Goal: Information Seeking & Learning: Learn about a topic

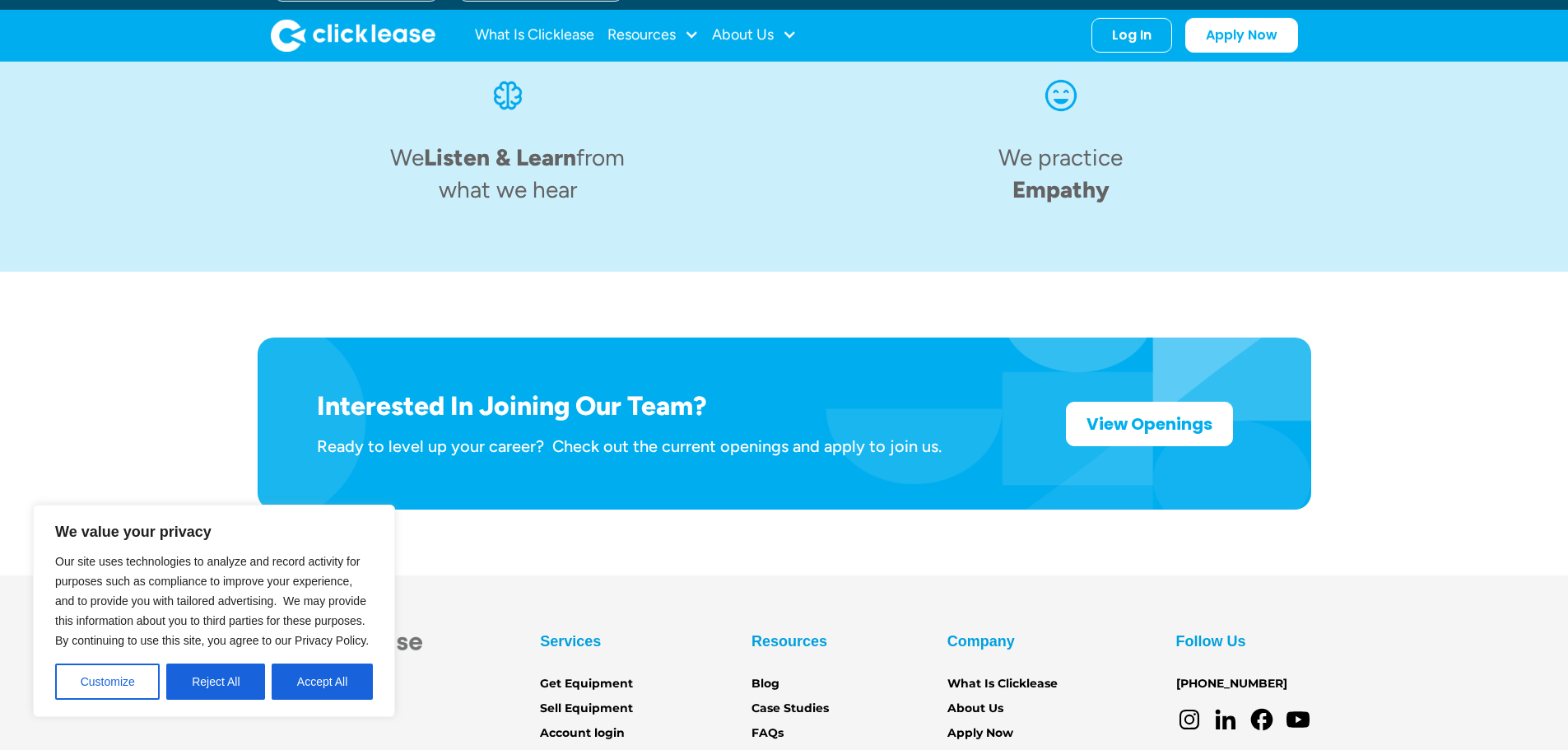
scroll to position [2479, 0]
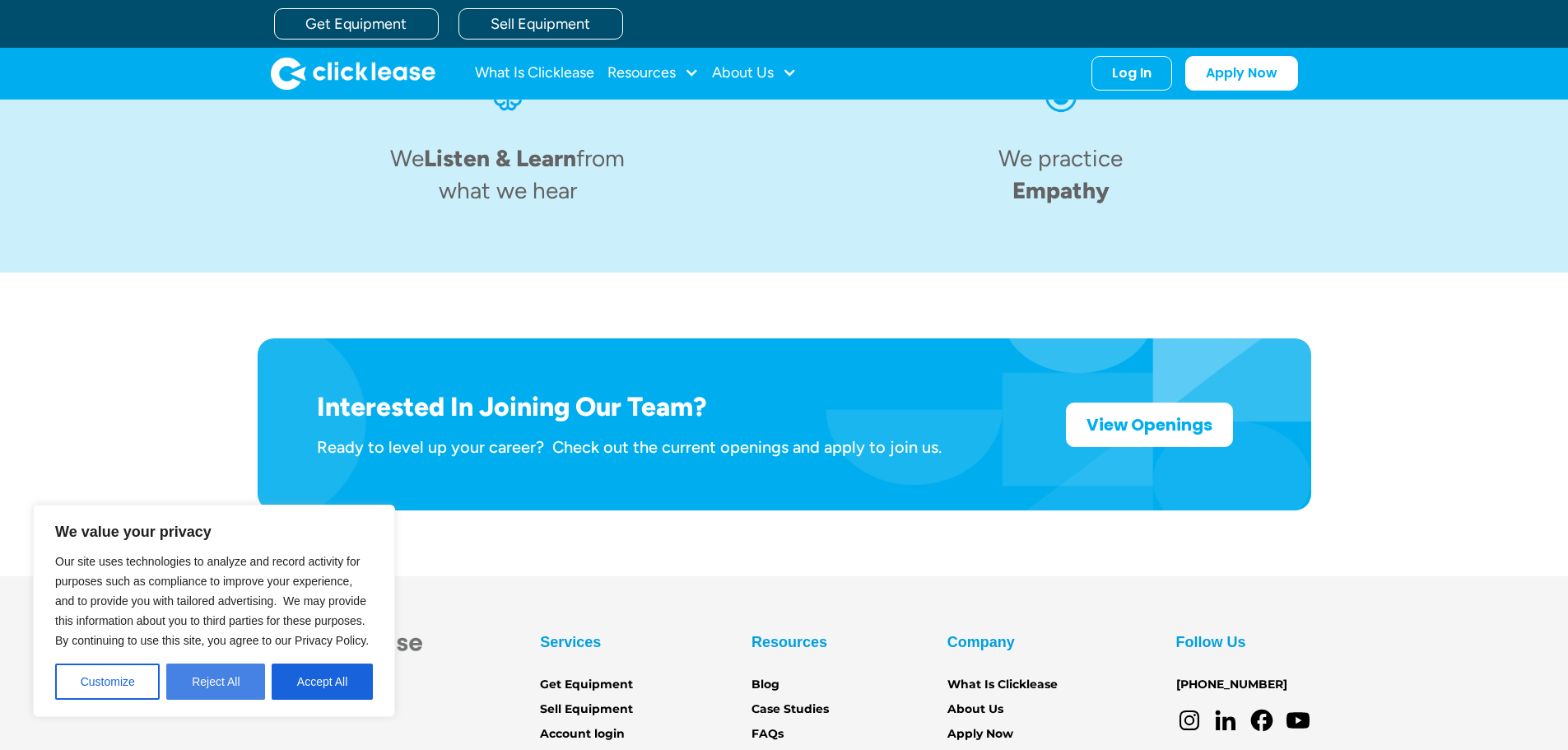
click at [200, 682] on button "Reject All" at bounding box center [215, 682] width 98 height 36
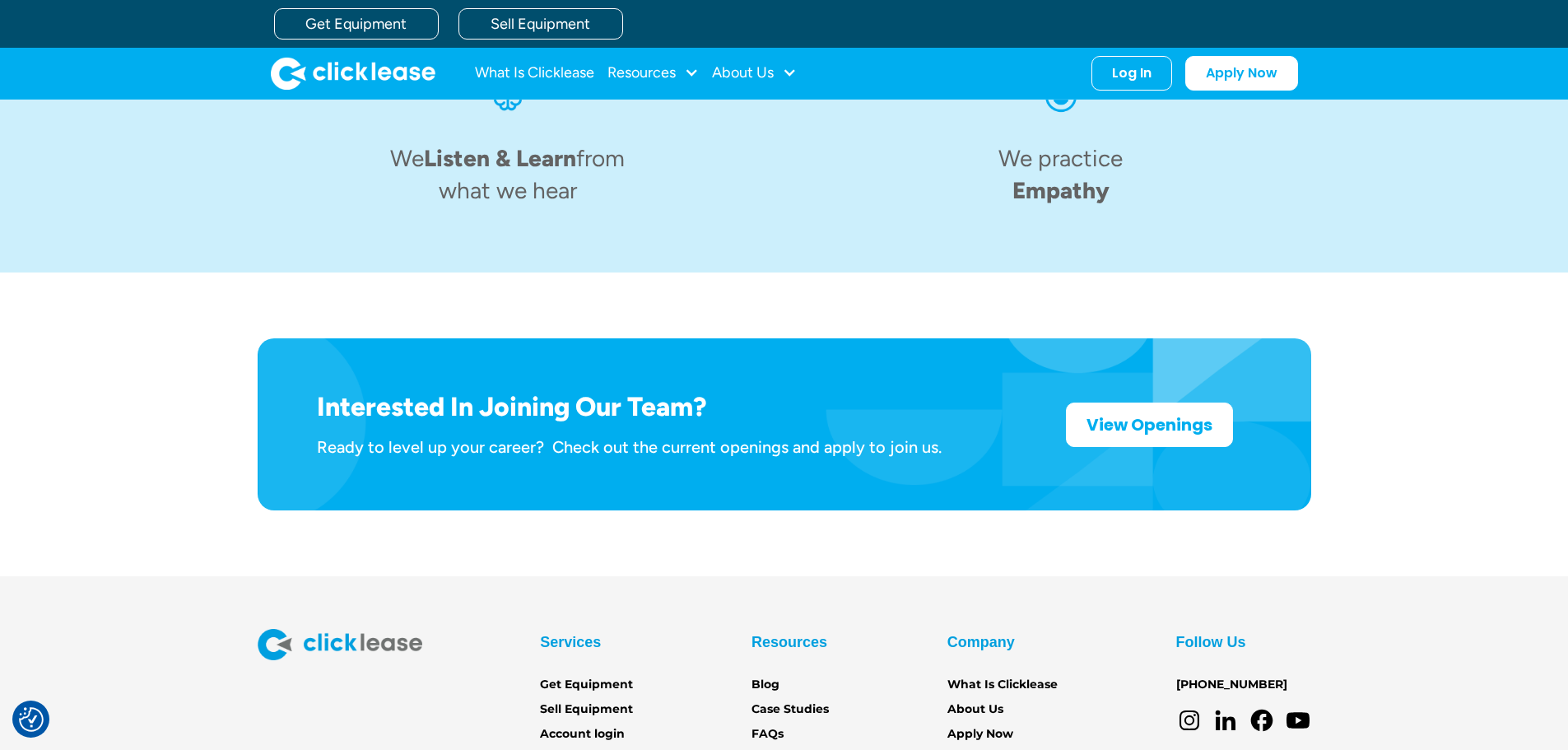
click at [194, 681] on div "Services Get Equipment Sell Equipment Account login Partner Portal Resources Bl…" at bounding box center [784, 699] width 1568 height 140
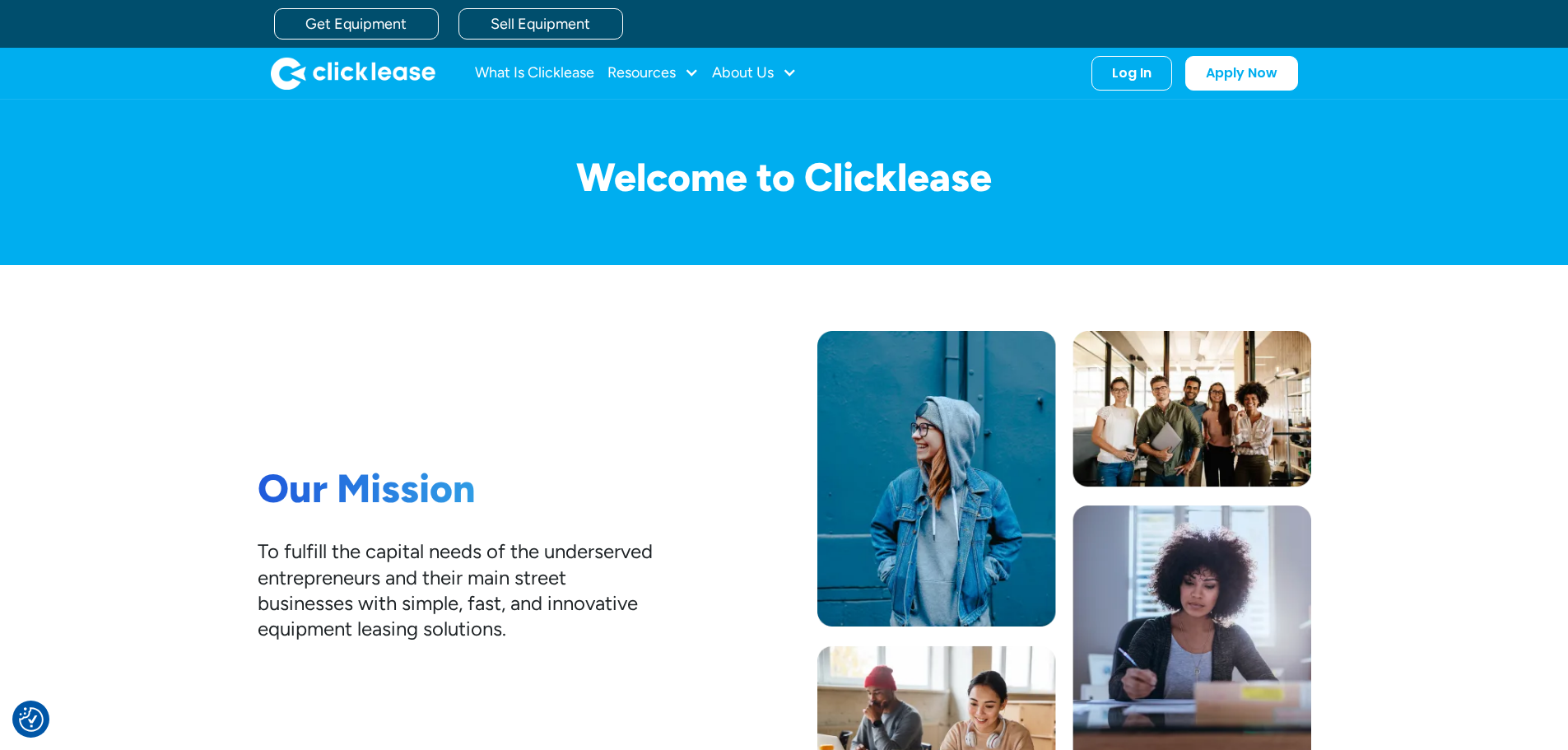
scroll to position [0, 0]
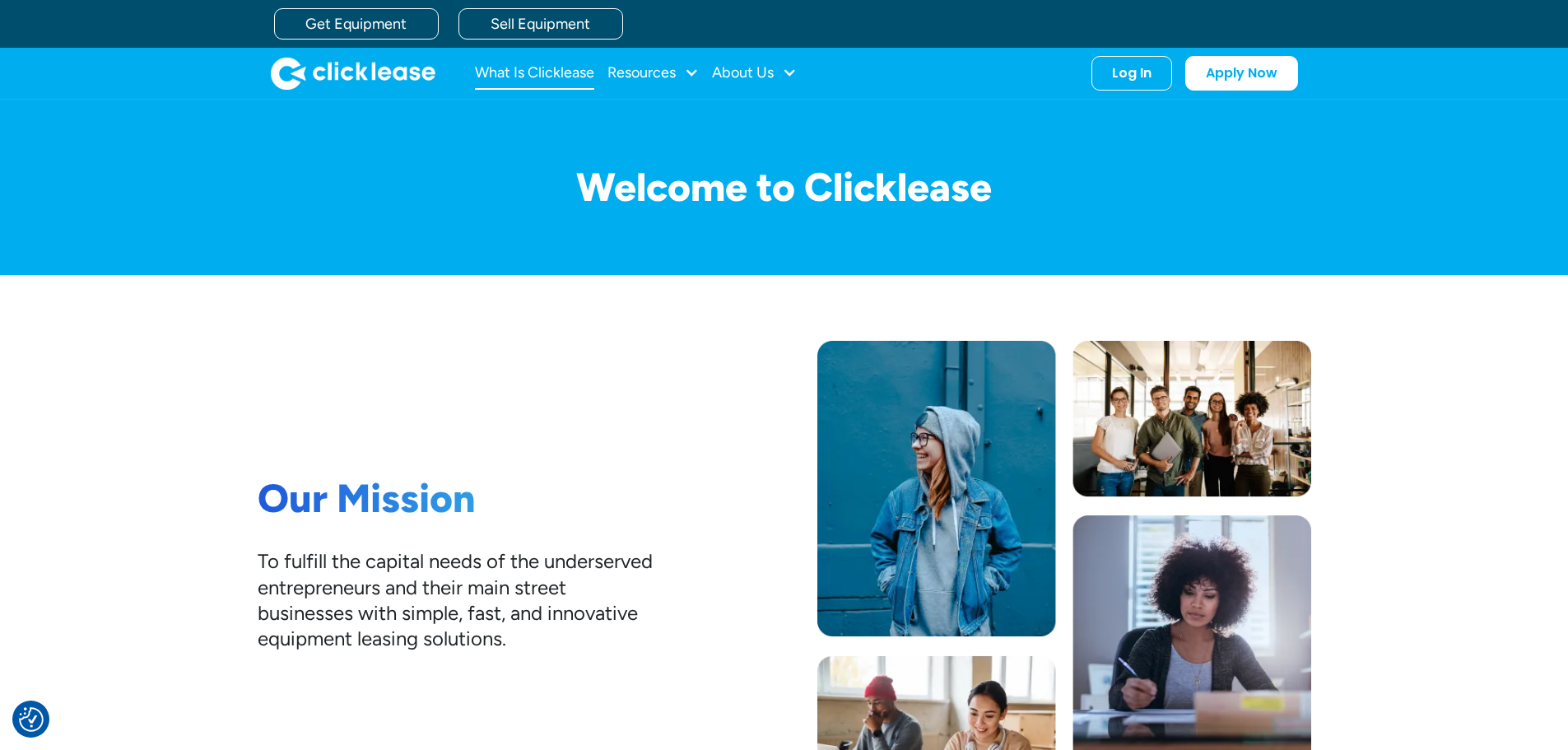
click at [505, 65] on link "What Is Clicklease" at bounding box center [534, 73] width 119 height 33
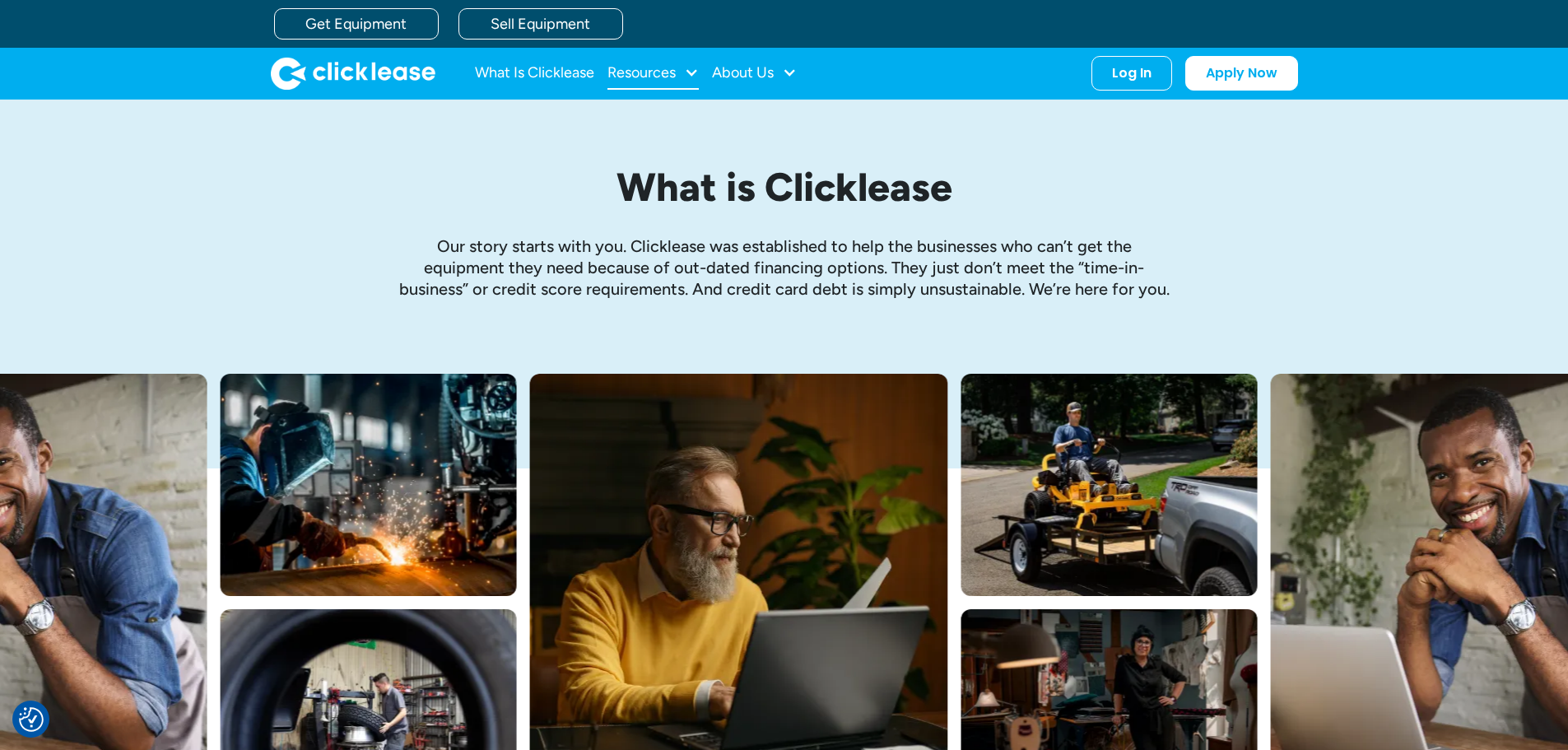
click at [651, 72] on div "Resources" at bounding box center [641, 72] width 68 height 0
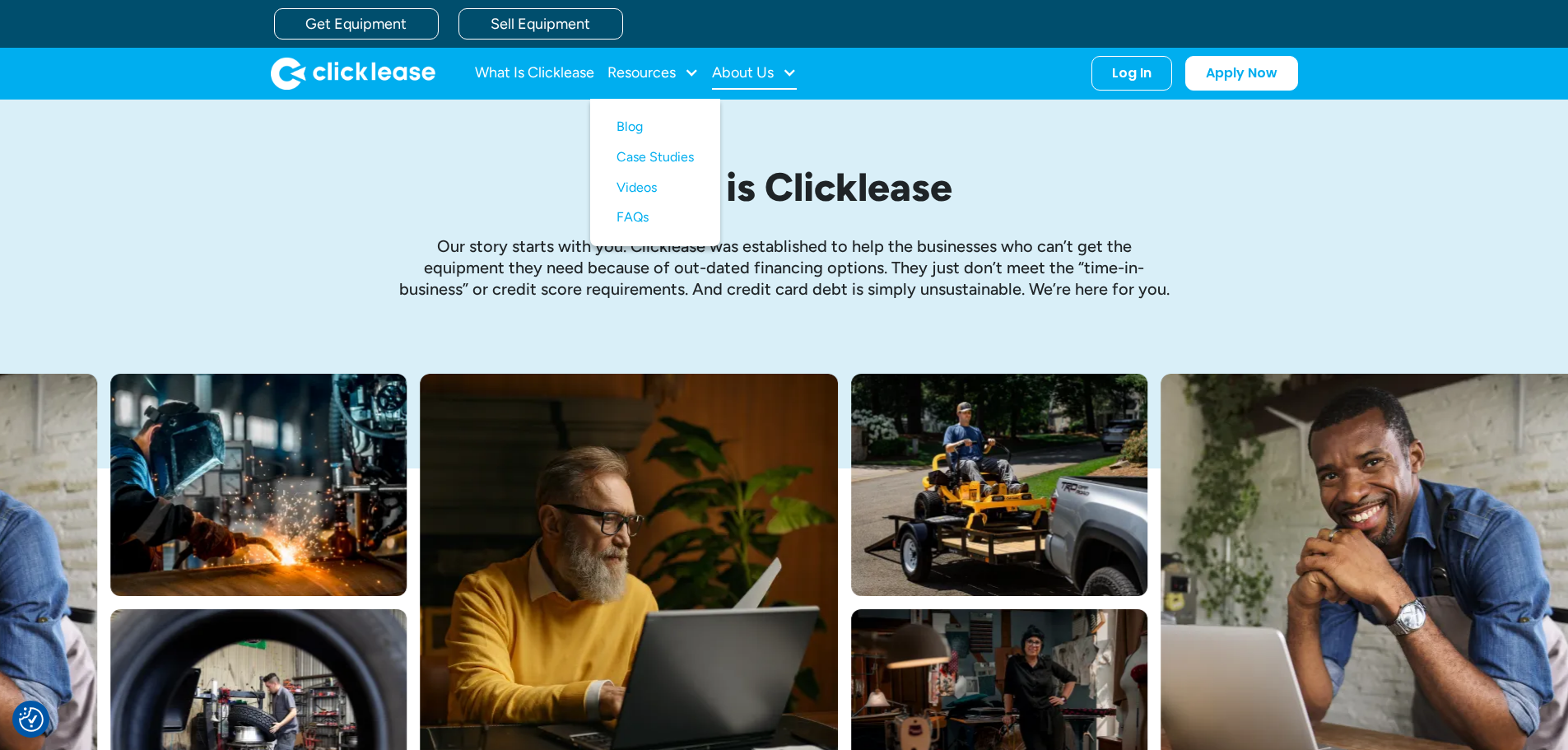
click at [732, 72] on div "About Us" at bounding box center [743, 72] width 62 height 0
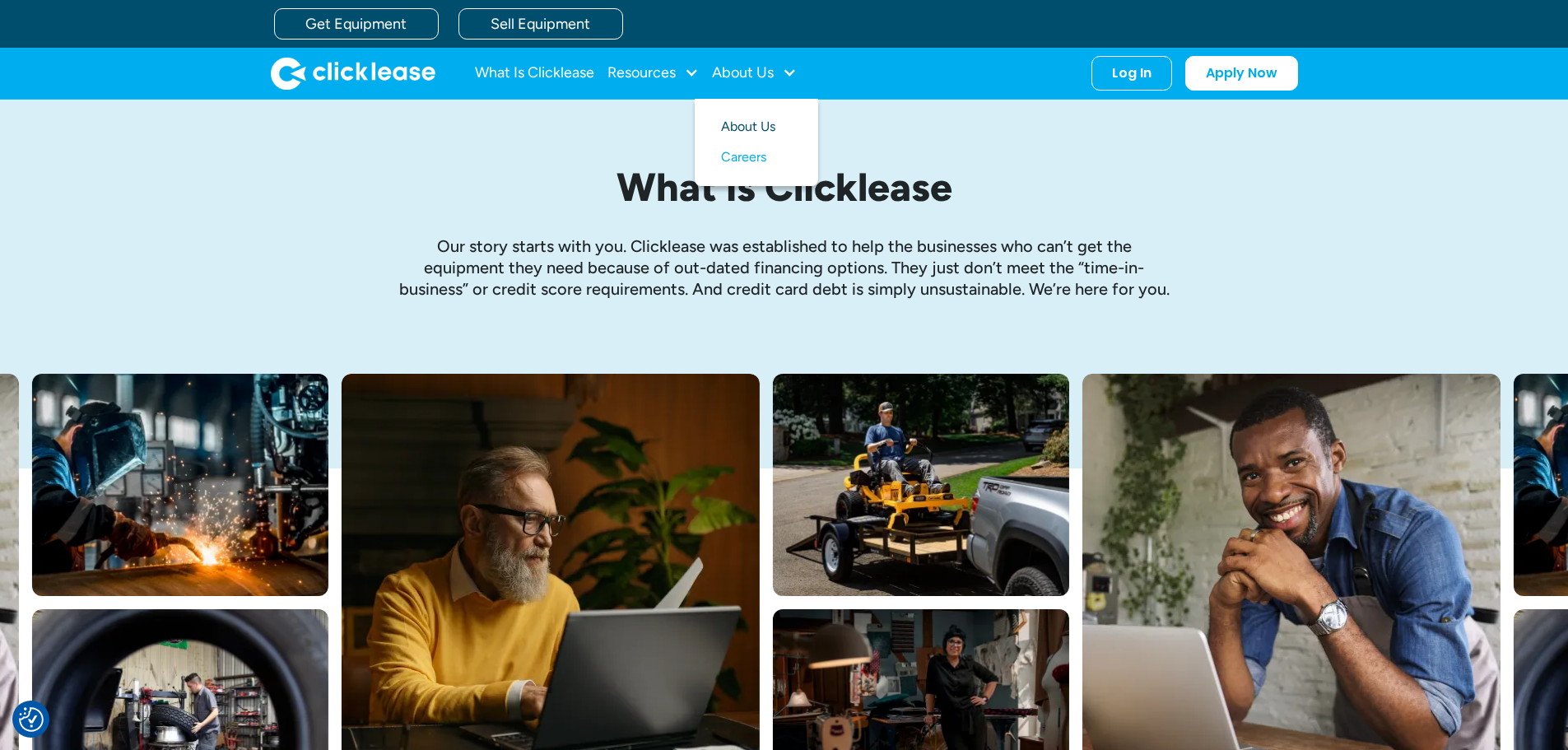
click at [736, 129] on link "About Us" at bounding box center [757, 127] width 71 height 30
